Goal: Communication & Community: Ask a question

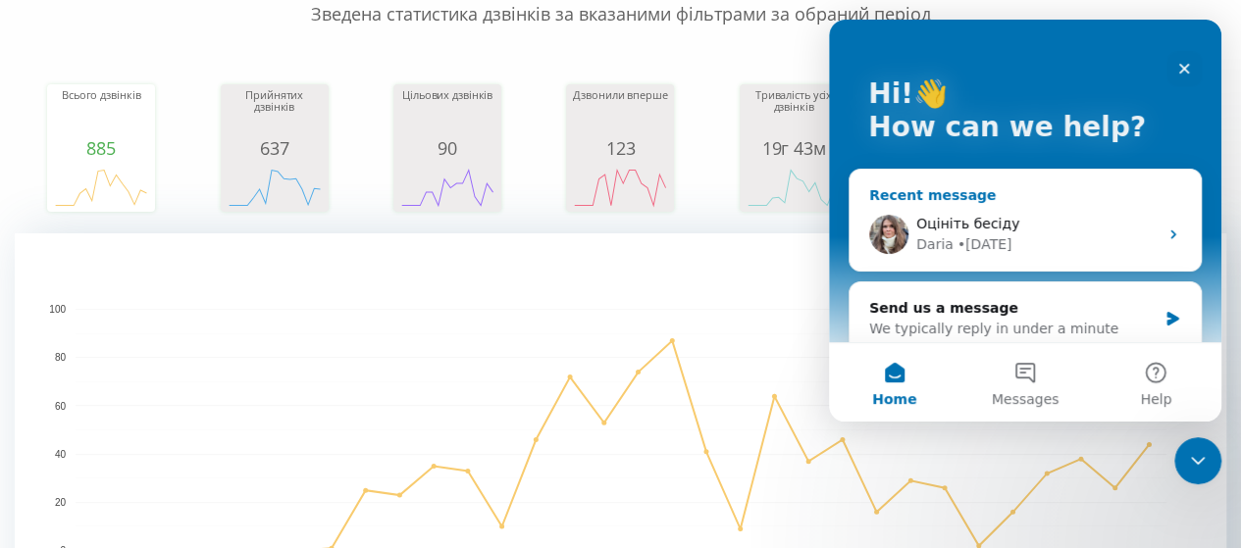
scroll to position [196, 0]
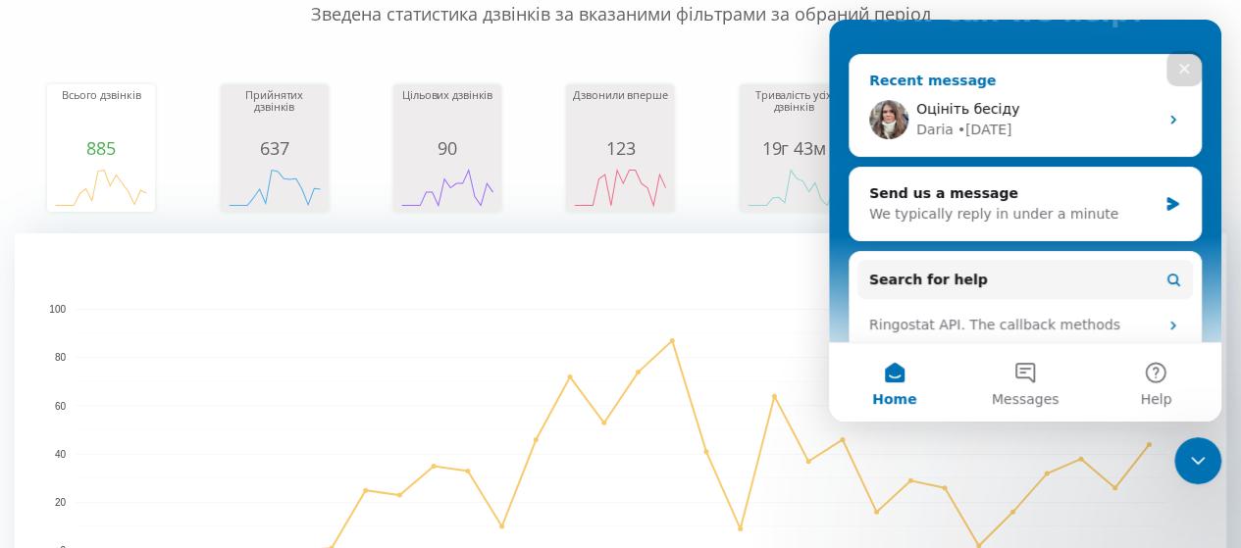
click at [1173, 119] on div "Оцініть бесіду [PERSON_NAME] • [DATE]" at bounding box center [1024, 119] width 351 height 73
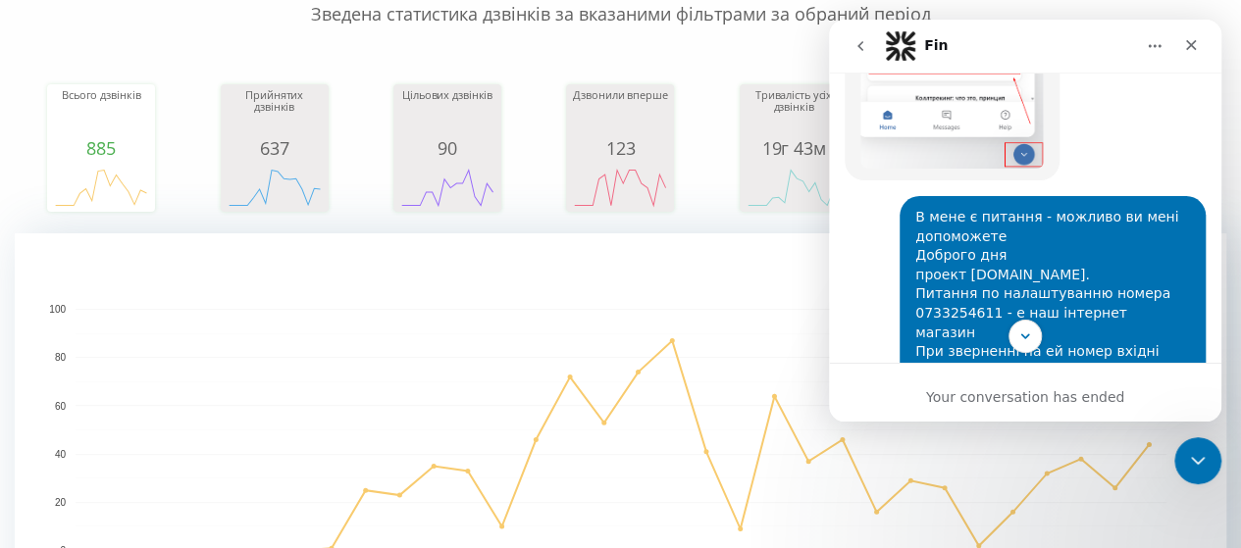
scroll to position [1367, 0]
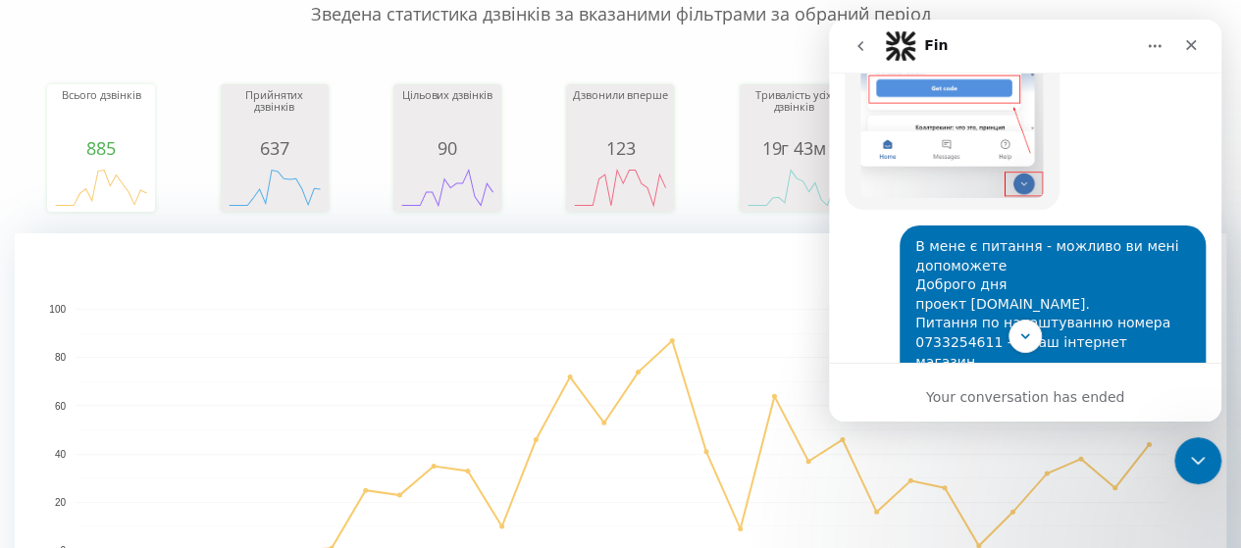
drag, startPoint x: 1052, startPoint y: 221, endPoint x: 1133, endPoint y: 219, distance: 80.5
click at [1133, 237] on div "В мене є питання - можливо ви мені допоможете Доброго дня проект [DOMAIN_NAME].…" at bounding box center [1052, 343] width 275 height 212
drag, startPoint x: 945, startPoint y: 219, endPoint x: 1121, endPoint y: 231, distance: 176.9
click at [1121, 237] on div "В мене є питання - можливо ви мені допоможете Доброго дня проект [DOMAIN_NAME].…" at bounding box center [1052, 343] width 275 height 212
drag, startPoint x: 901, startPoint y: 170, endPoint x: 892, endPoint y: 225, distance: 55.8
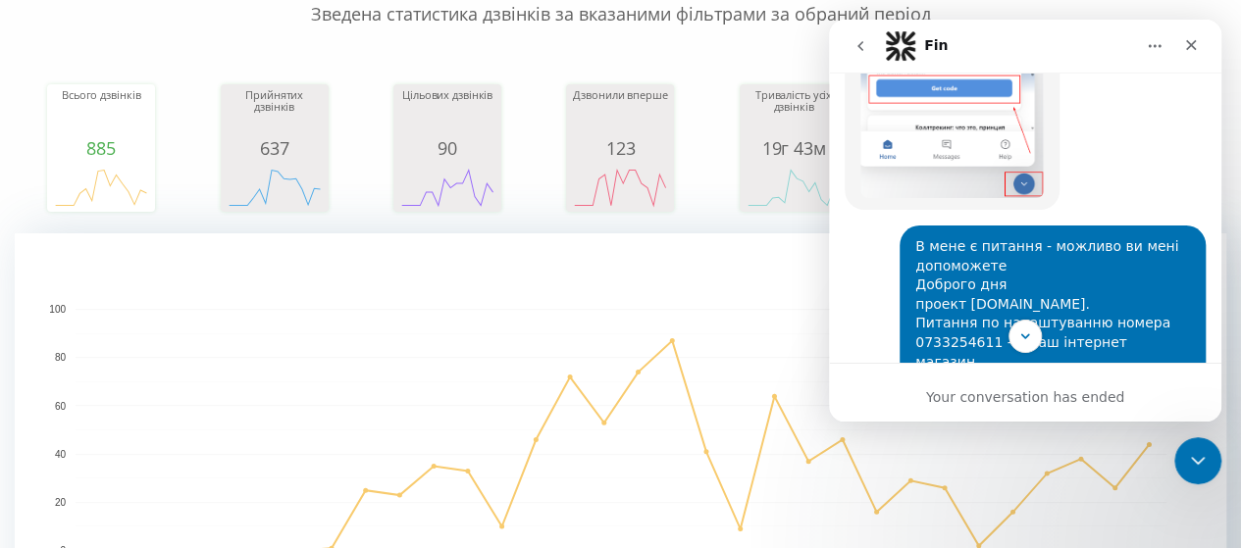
click at [899, 231] on div "В мене є питання - можливо ви мені допоможете Доброго дня проект [DOMAIN_NAME].…" at bounding box center [1052, 343] width 306 height 235
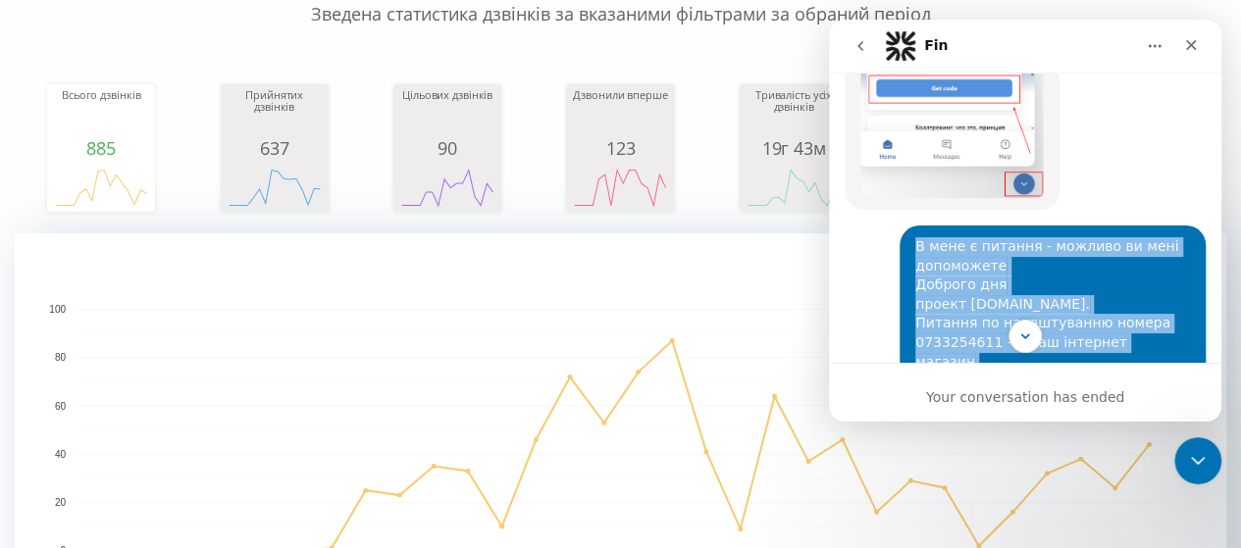
drag, startPoint x: 907, startPoint y: 163, endPoint x: 945, endPoint y: 299, distance: 141.3
click at [947, 336] on div "Every day [PERSON_NAME] helps business more effectively manage their advertisin…" at bounding box center [1025, 218] width 392 height 290
copy div "L ipsu d sitamet - consect ad elit seddoeiusm Tempori utl etdolo m-aliquae.adm.…"
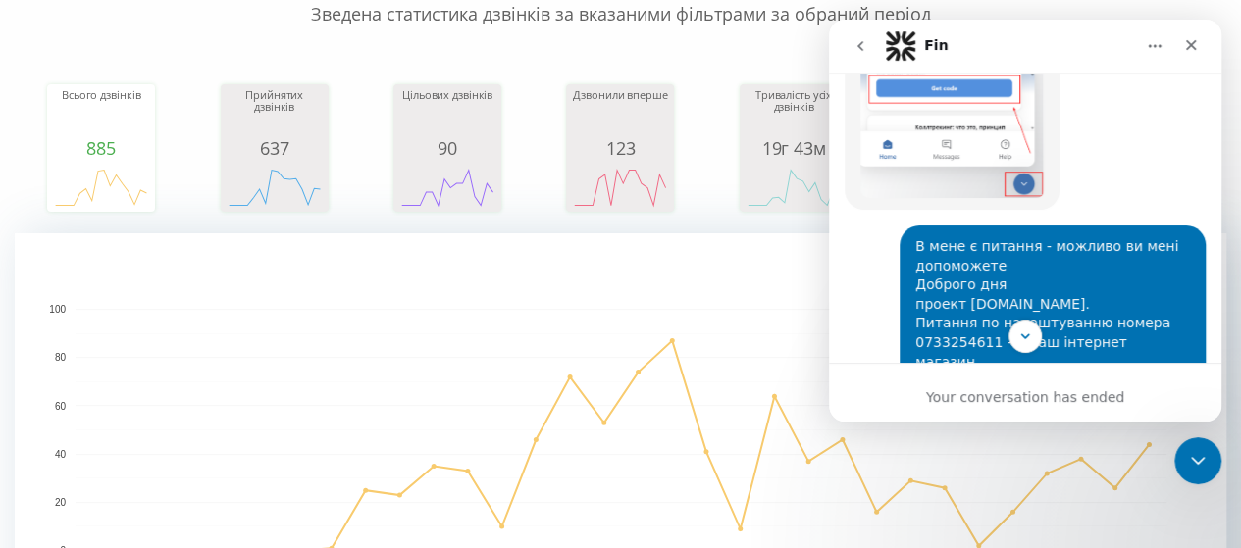
click at [952, 384] on div "Your conversation has ended" at bounding box center [1025, 392] width 392 height 59
click at [1022, 338] on icon "Scroll to bottom" at bounding box center [1025, 337] width 18 height 18
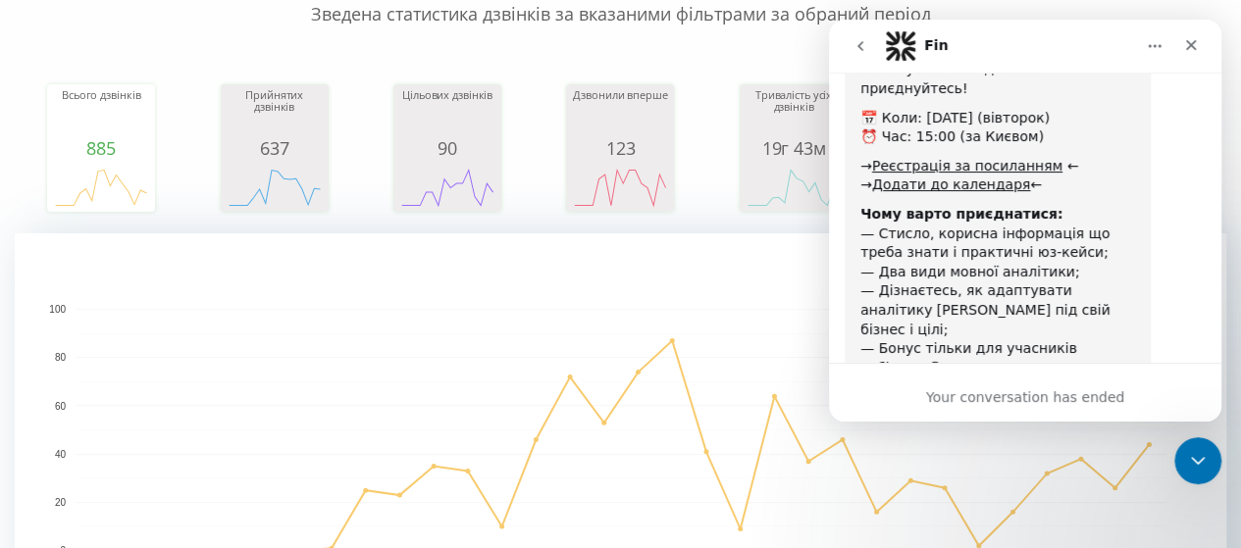
scroll to position [3427, 0]
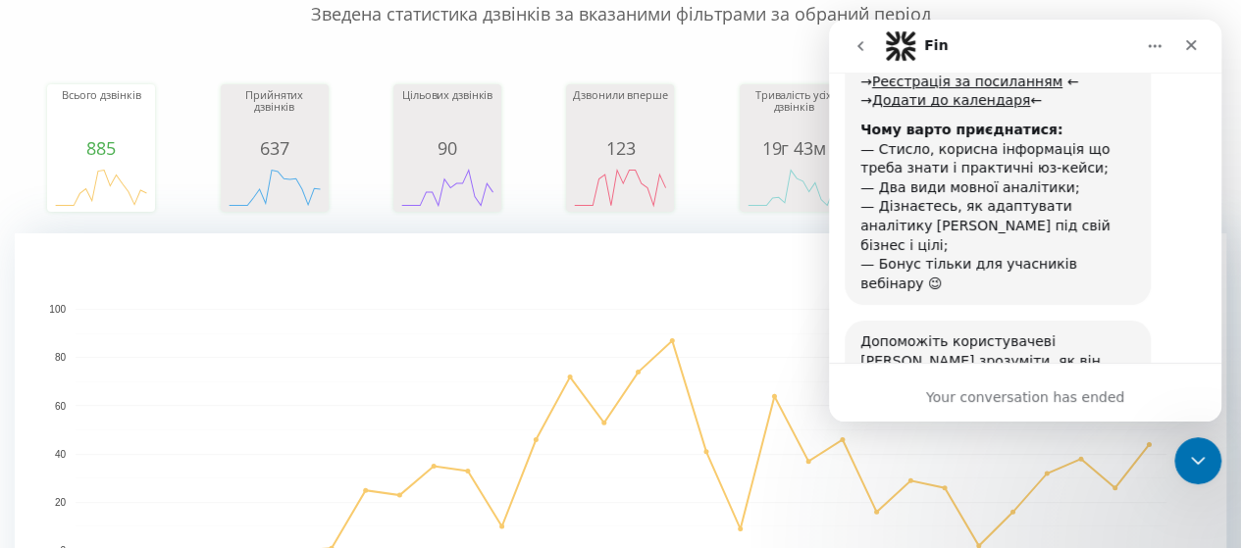
click at [948, 525] on textarea "Tell us more…" at bounding box center [962, 546] width 204 height 42
click at [856, 43] on icon "go back" at bounding box center [860, 46] width 16 height 16
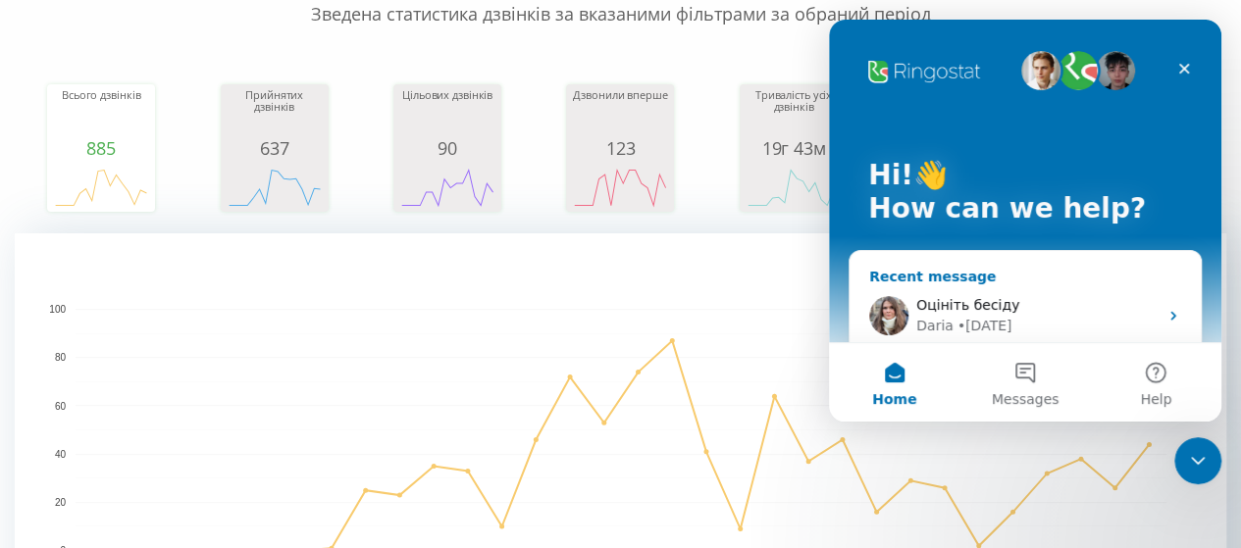
scroll to position [0, 0]
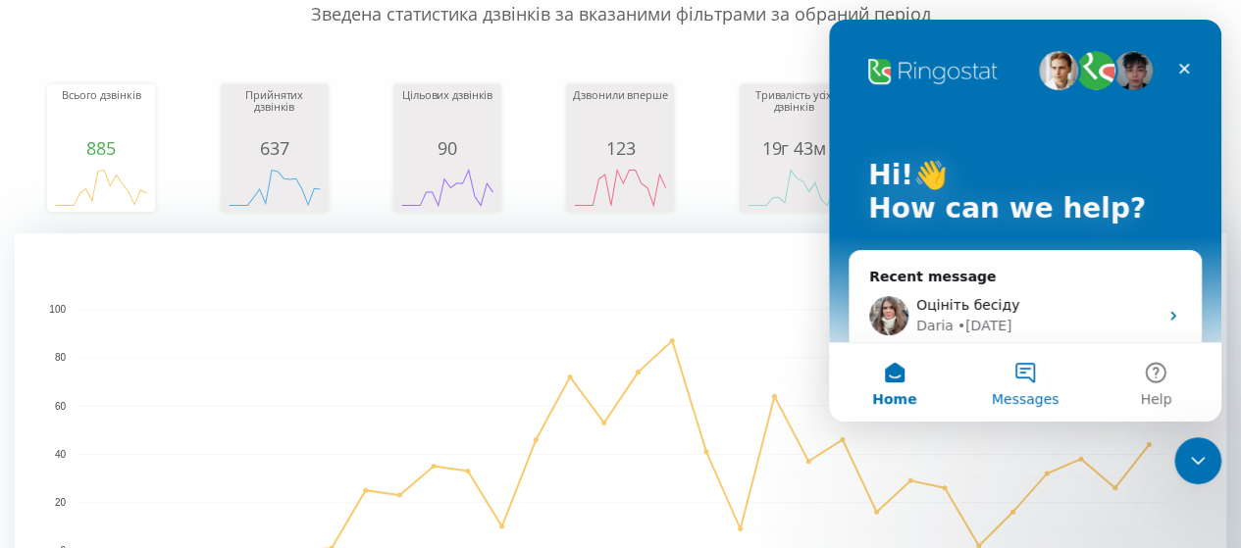
click at [1008, 368] on button "Messages" at bounding box center [1024, 382] width 130 height 78
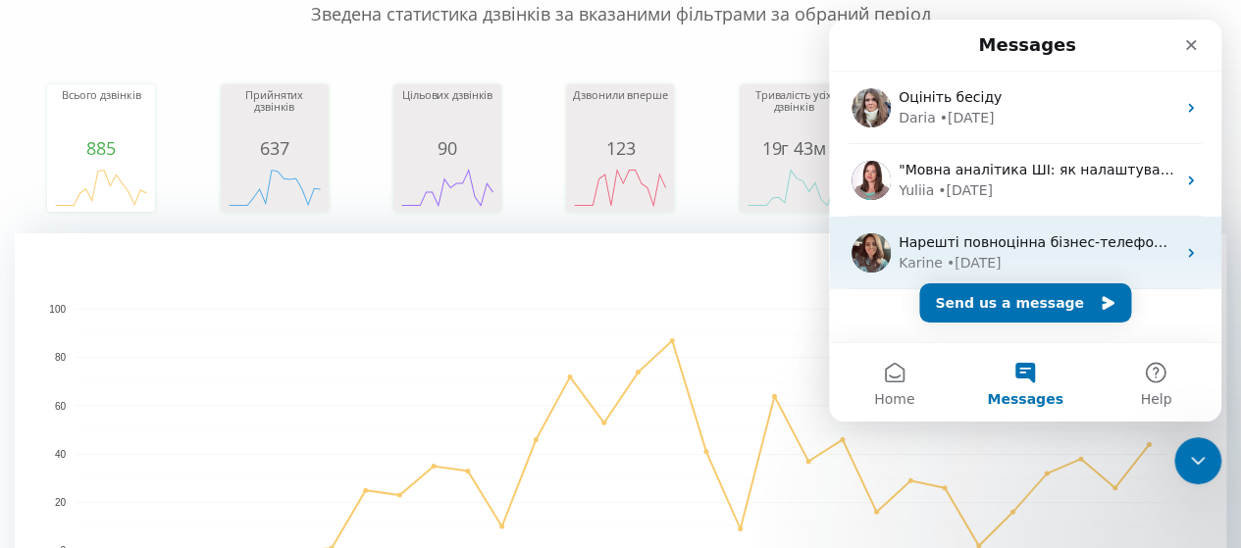
scroll to position [24, 0]
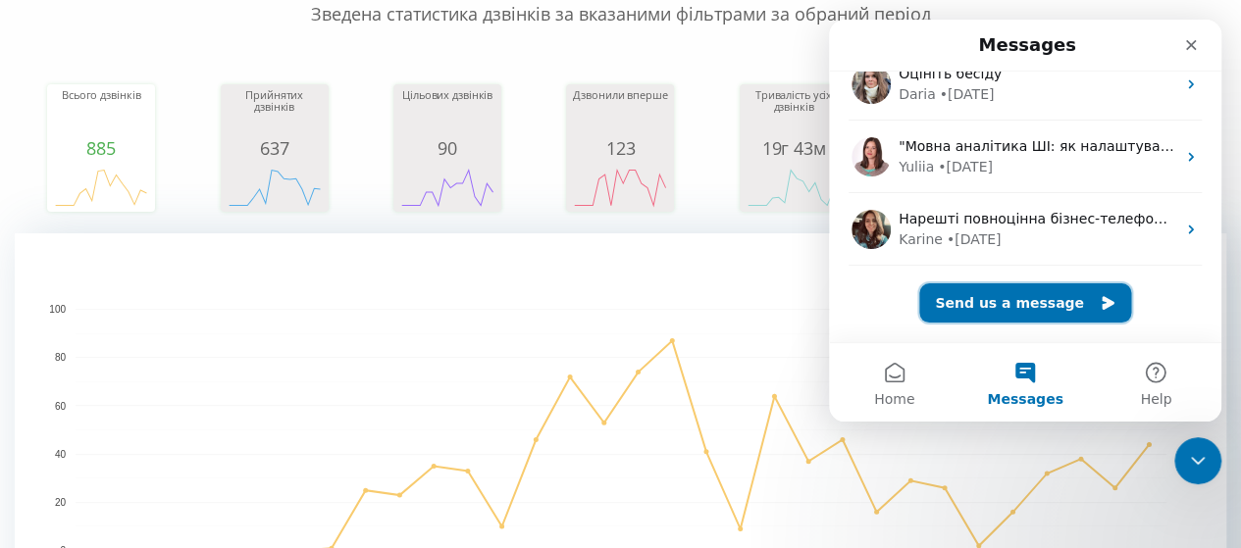
click at [996, 312] on button "Send us a message" at bounding box center [1025, 302] width 212 height 39
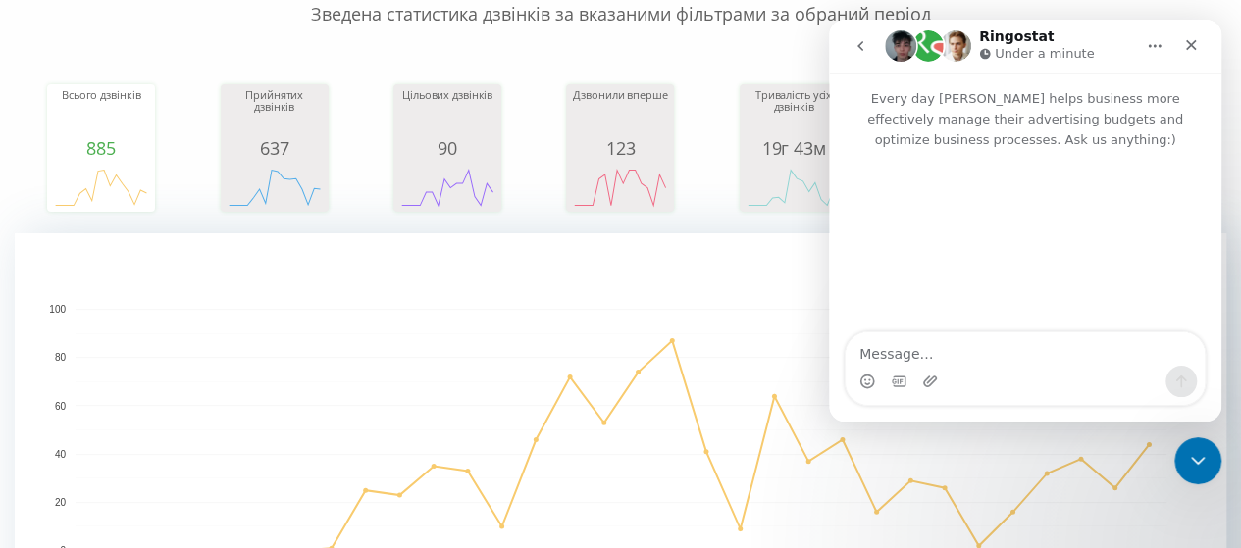
scroll to position [0, 0]
type textarea "L"
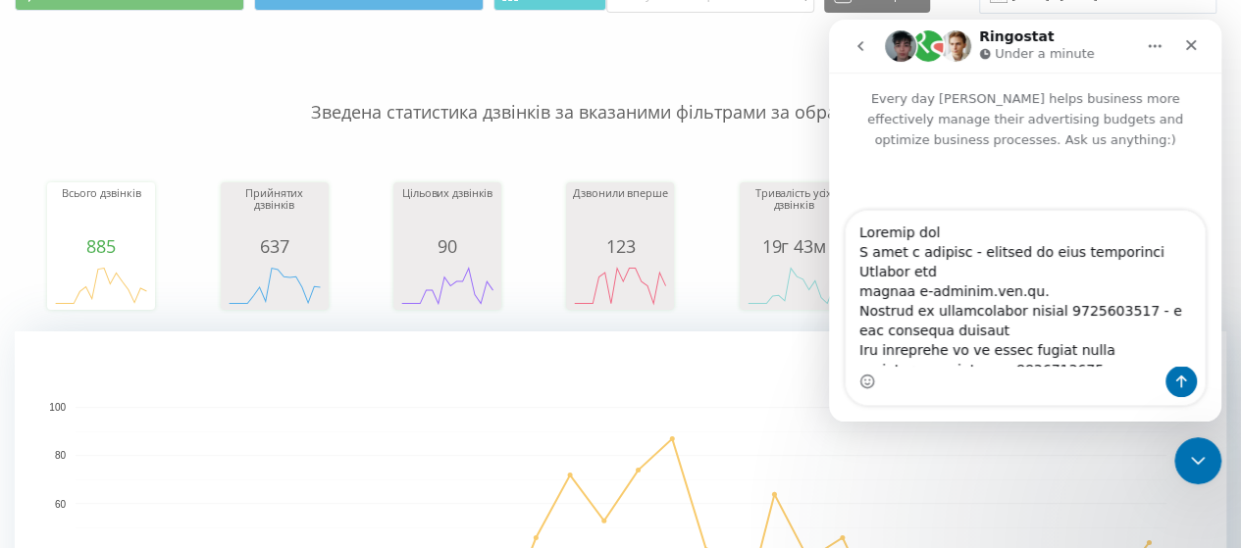
drag, startPoint x: 984, startPoint y: 257, endPoint x: 1174, endPoint y: 258, distance: 190.3
click at [1174, 258] on textarea "Message…" at bounding box center [1025, 288] width 359 height 155
drag, startPoint x: 946, startPoint y: 274, endPoint x: 835, endPoint y: 275, distance: 110.8
click at [835, 275] on div "Intercom messenger" at bounding box center [1025, 308] width 392 height 196
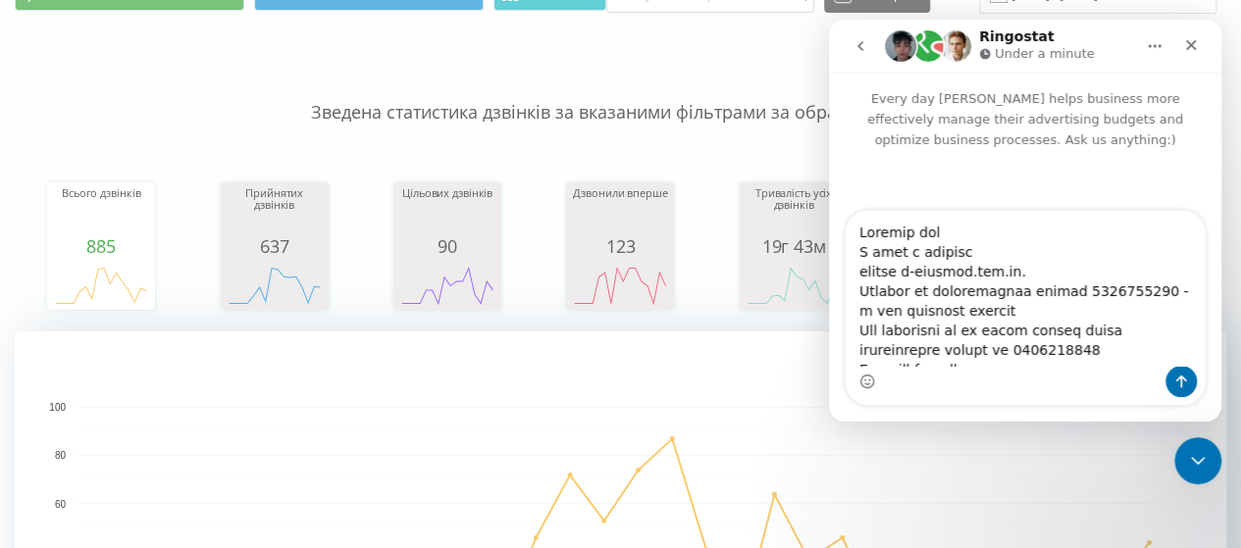
click at [1088, 296] on textarea "Message…" at bounding box center [1025, 288] width 359 height 155
click at [937, 317] on textarea "Message…" at bounding box center [1025, 288] width 359 height 155
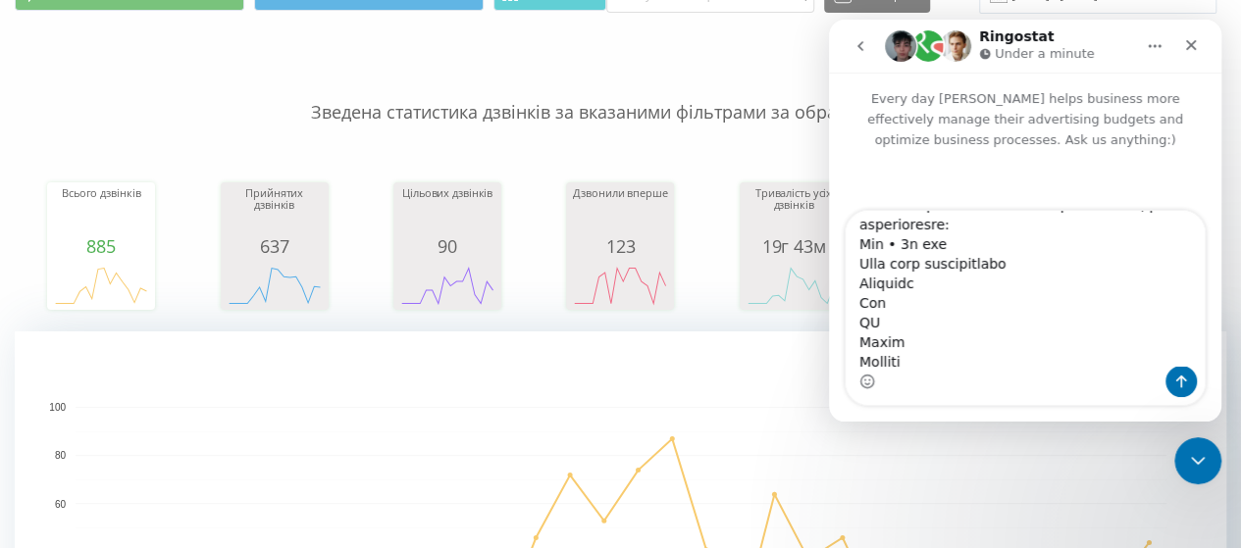
scroll to position [1369, 0]
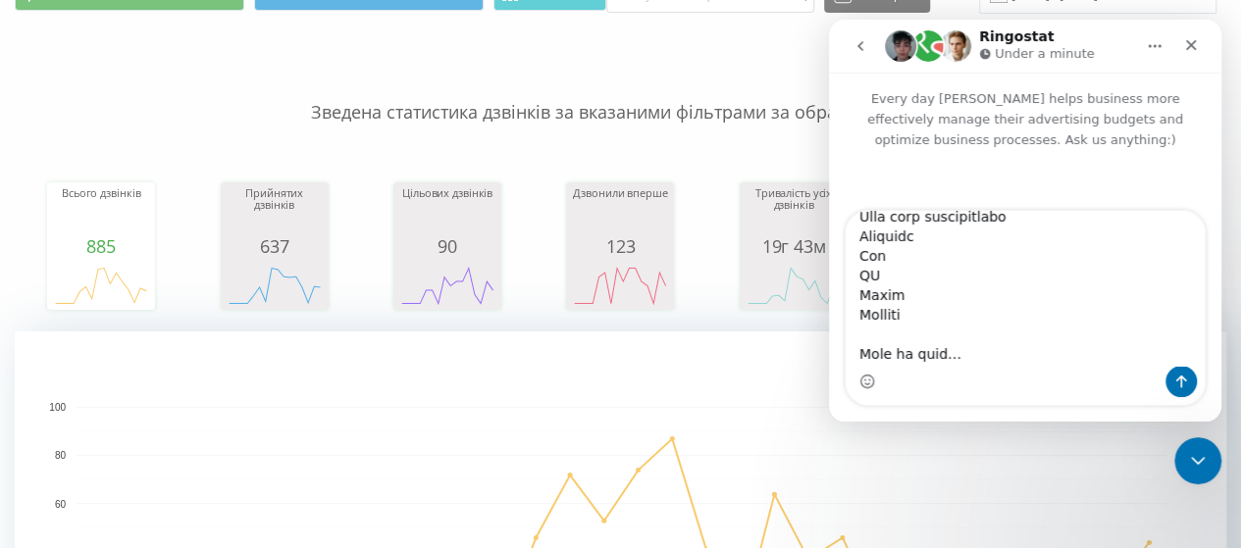
drag, startPoint x: 856, startPoint y: 295, endPoint x: 945, endPoint y: 374, distance: 118.1
click at [944, 366] on textarea "Message…" at bounding box center [1025, 288] width 359 height 155
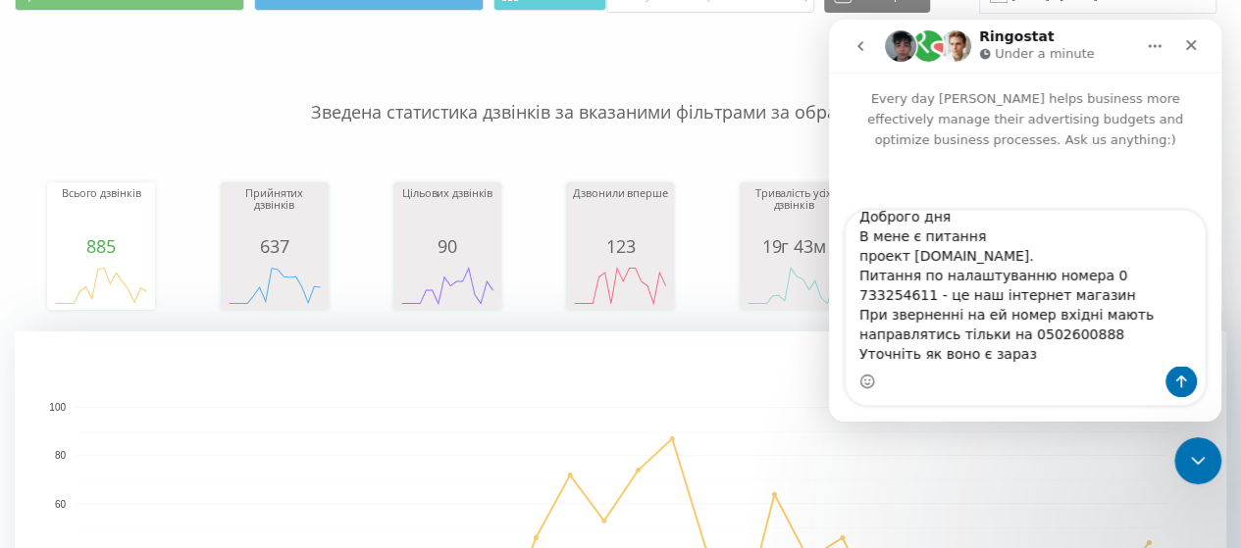
scroll to position [35, 0]
click at [1014, 333] on textarea "Доброго дня В мене є питання проект [DOMAIN_NAME]. Питання по налаштуванню номе…" at bounding box center [1025, 288] width 359 height 155
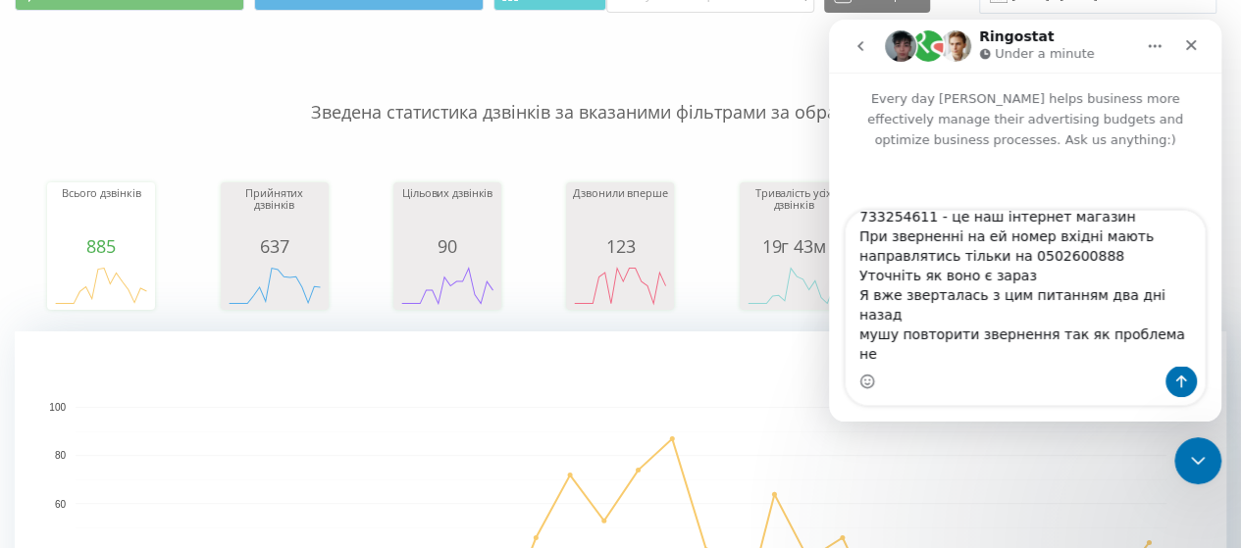
scroll to position [75, 0]
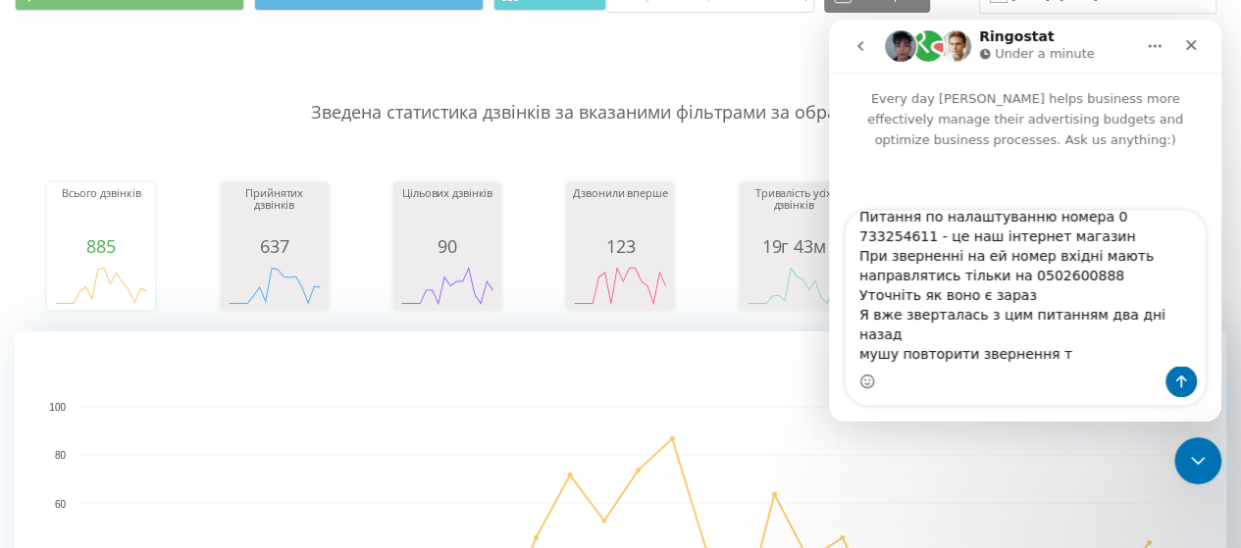
type textarea "Доброго дня В мене є питання проект [DOMAIN_NAME]. Питання по налаштуванню номе…"
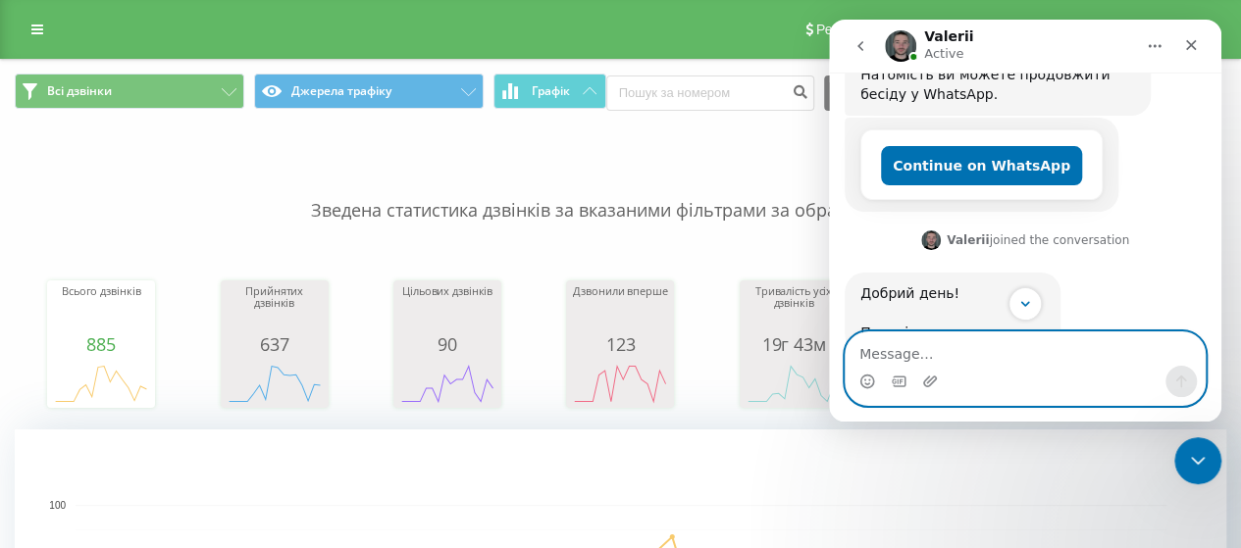
scroll to position [563, 0]
